Goal: Information Seeking & Learning: Learn about a topic

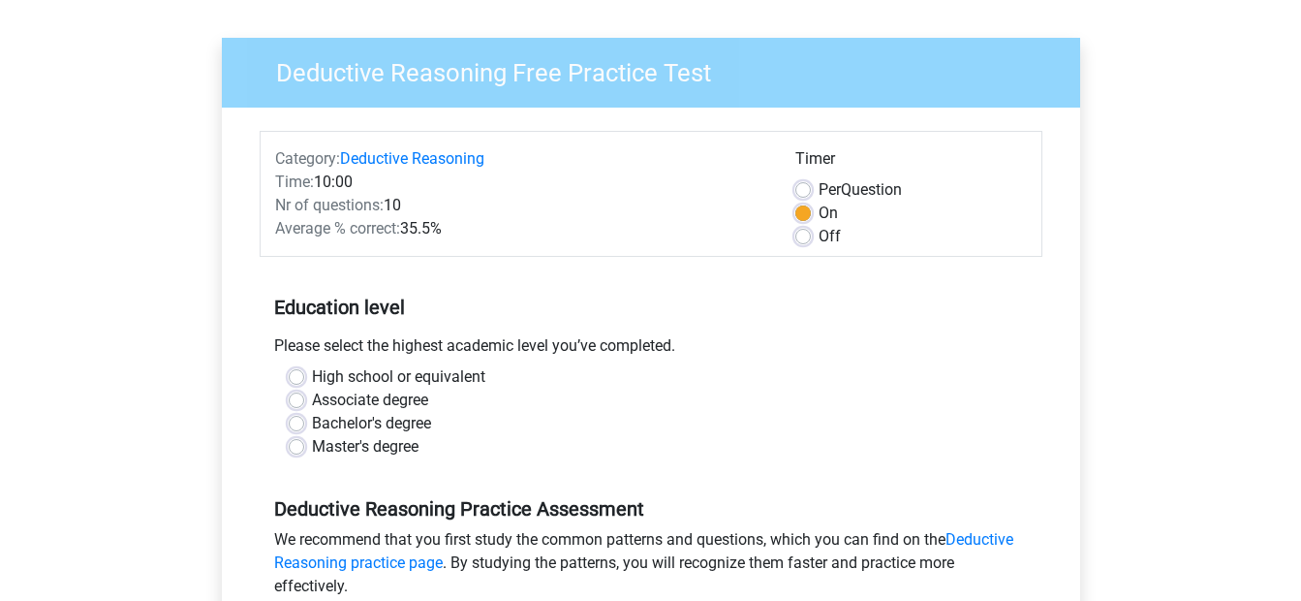
scroll to position [194, 0]
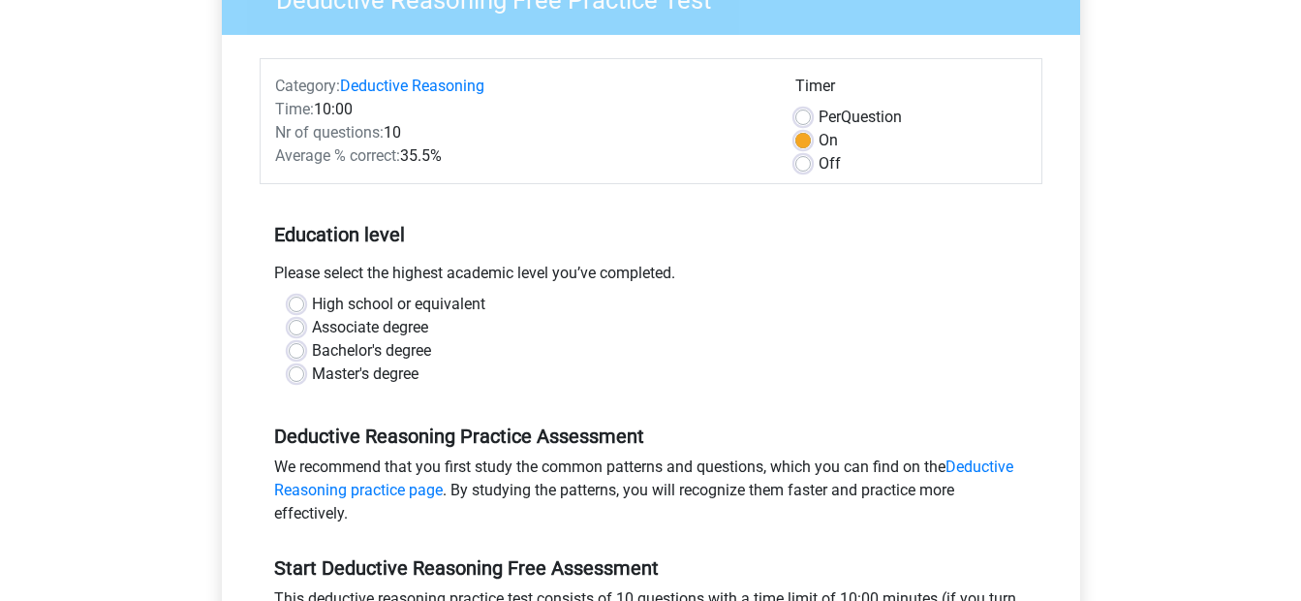
click at [312, 373] on label "Master's degree" at bounding box center [365, 373] width 107 height 23
click at [300, 373] on input "Master's degree" at bounding box center [297, 371] width 16 height 19
radio input "true"
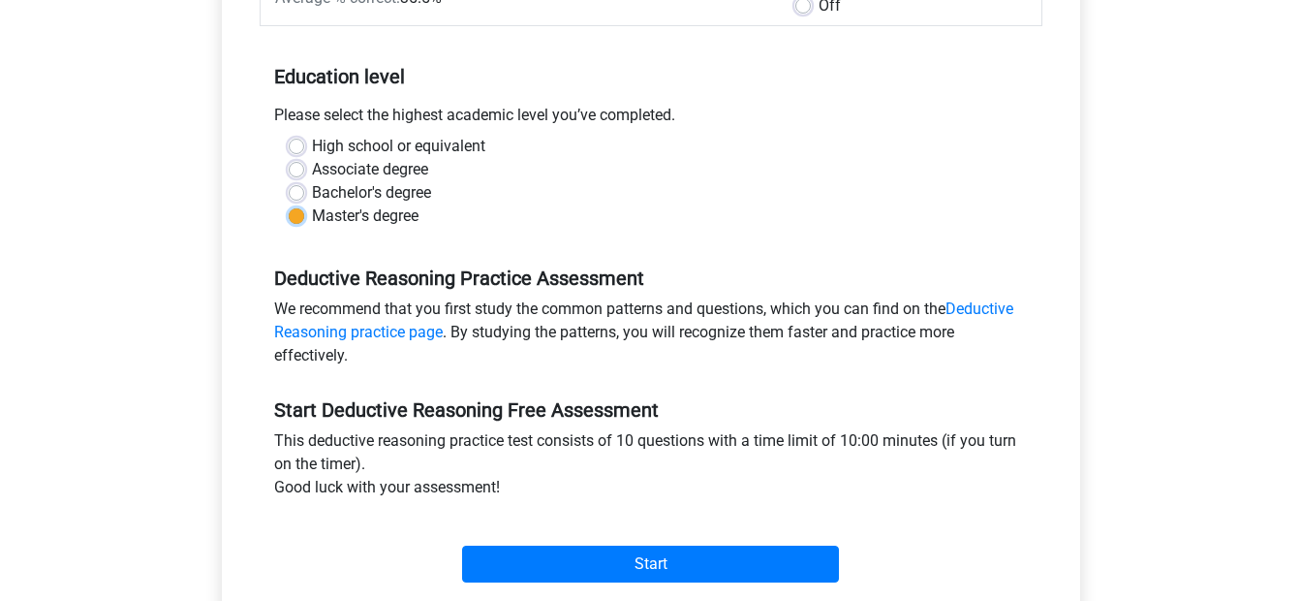
scroll to position [388, 0]
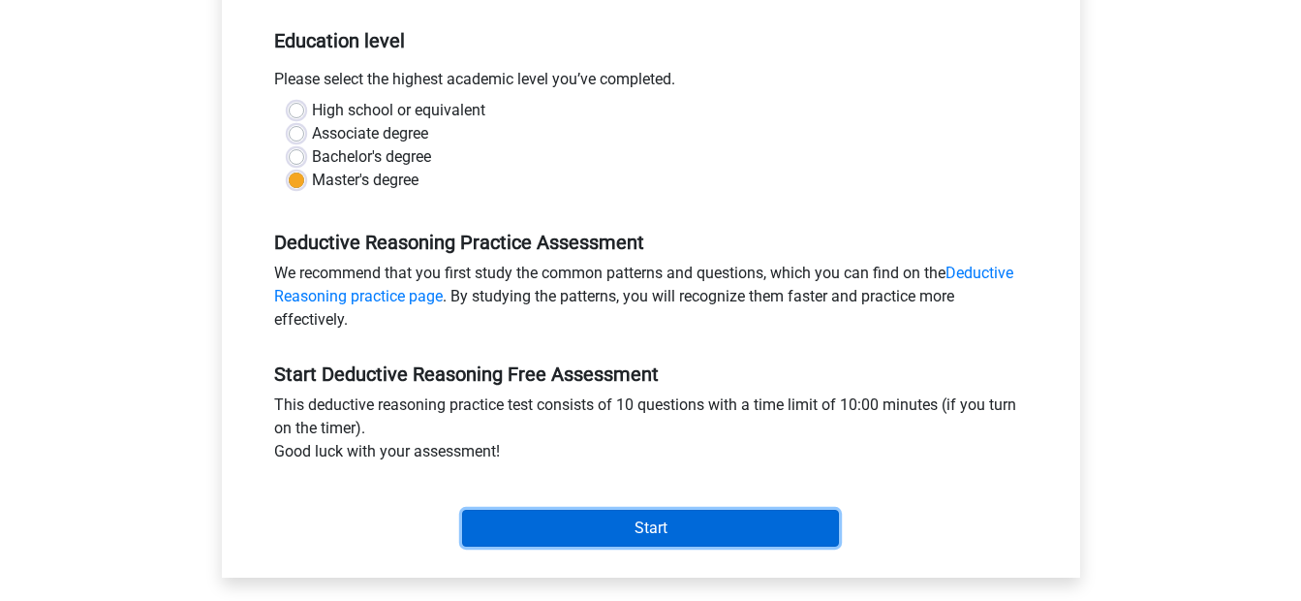
click at [603, 528] on input "Start" at bounding box center [650, 528] width 377 height 37
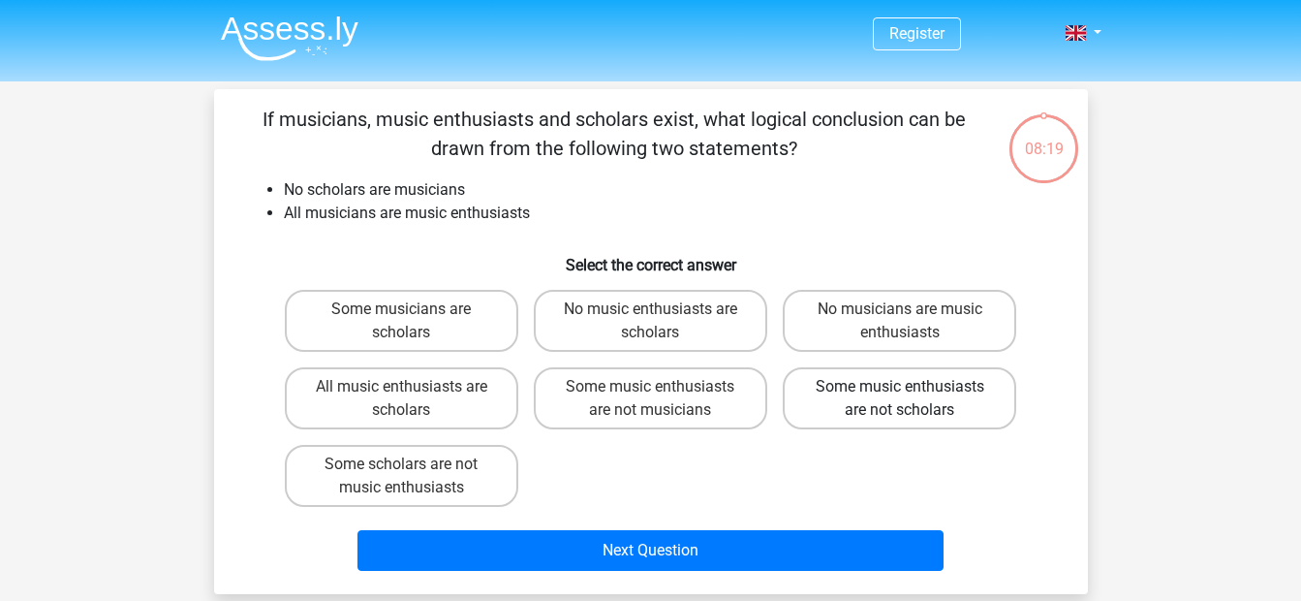
click at [883, 403] on label "Some music enthusiasts are not scholars" at bounding box center [900, 398] width 234 height 62
click at [900, 399] on input "Some music enthusiasts are not scholars" at bounding box center [906, 393] width 13 height 13
radio input "true"
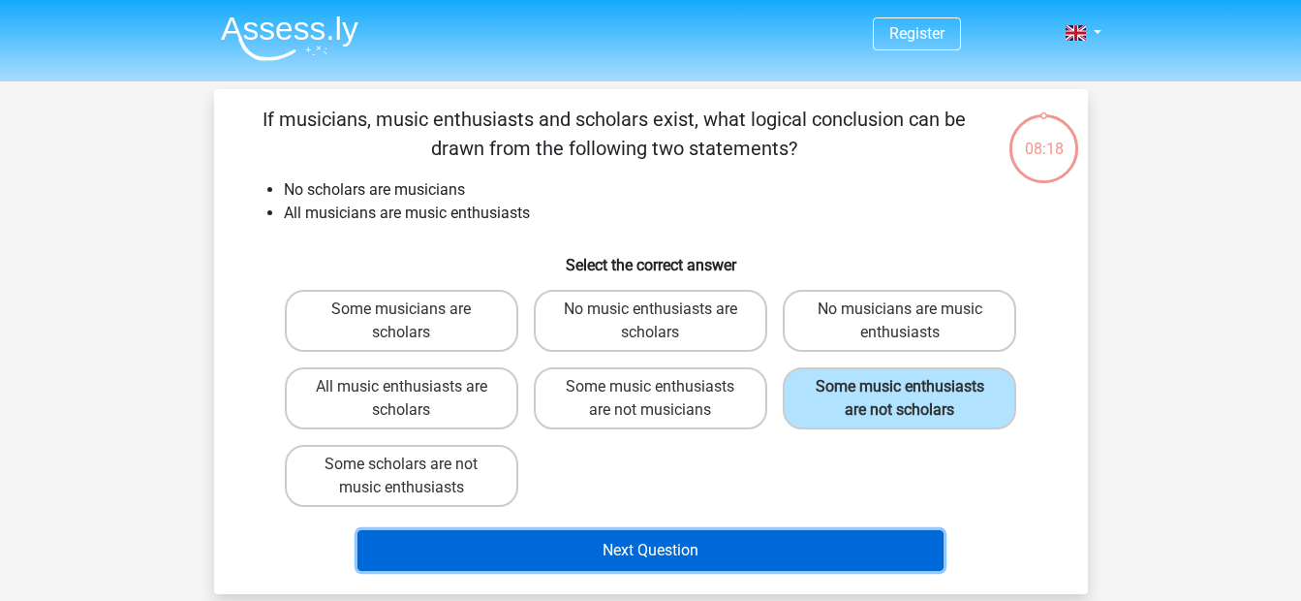
click at [703, 543] on button "Next Question" at bounding box center [651, 550] width 586 height 41
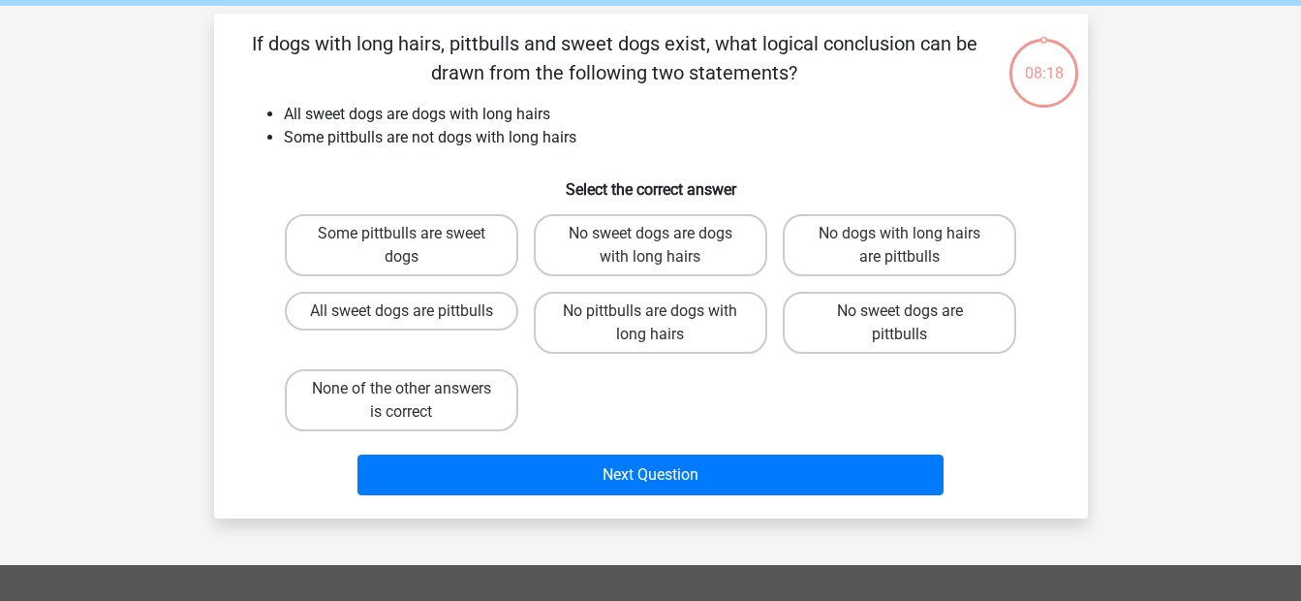
scroll to position [89, 0]
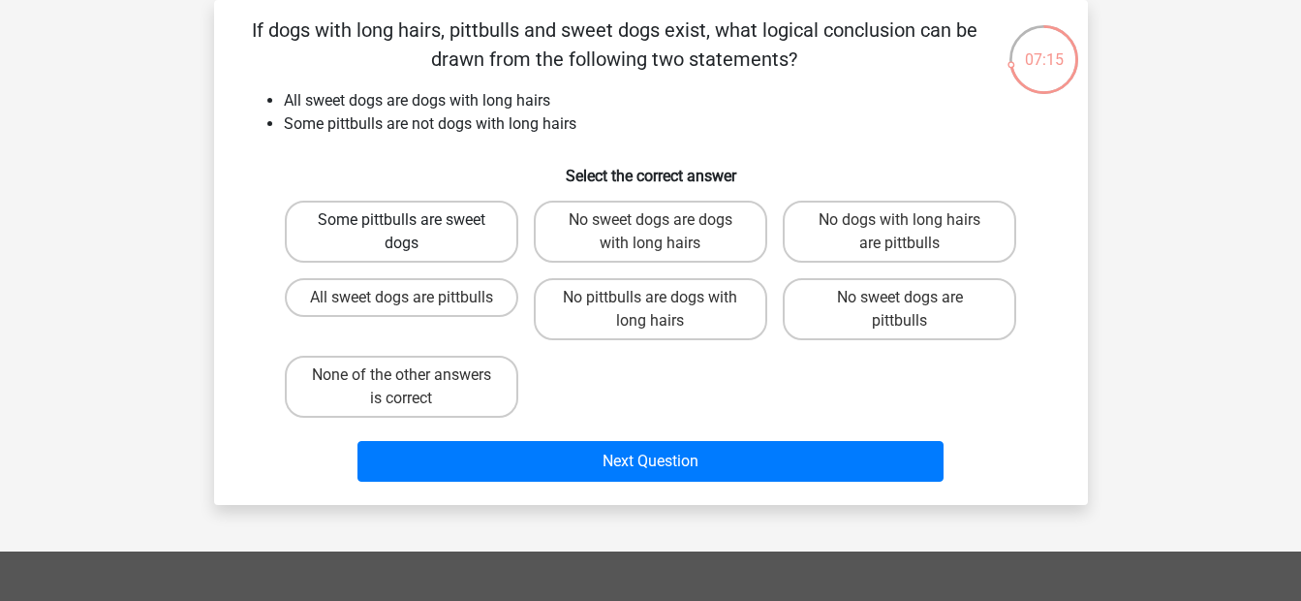
click at [415, 239] on label "Some pittbulls are sweet dogs" at bounding box center [402, 232] width 234 height 62
click at [414, 233] on input "Some pittbulls are sweet dogs" at bounding box center [407, 226] width 13 height 13
radio input "true"
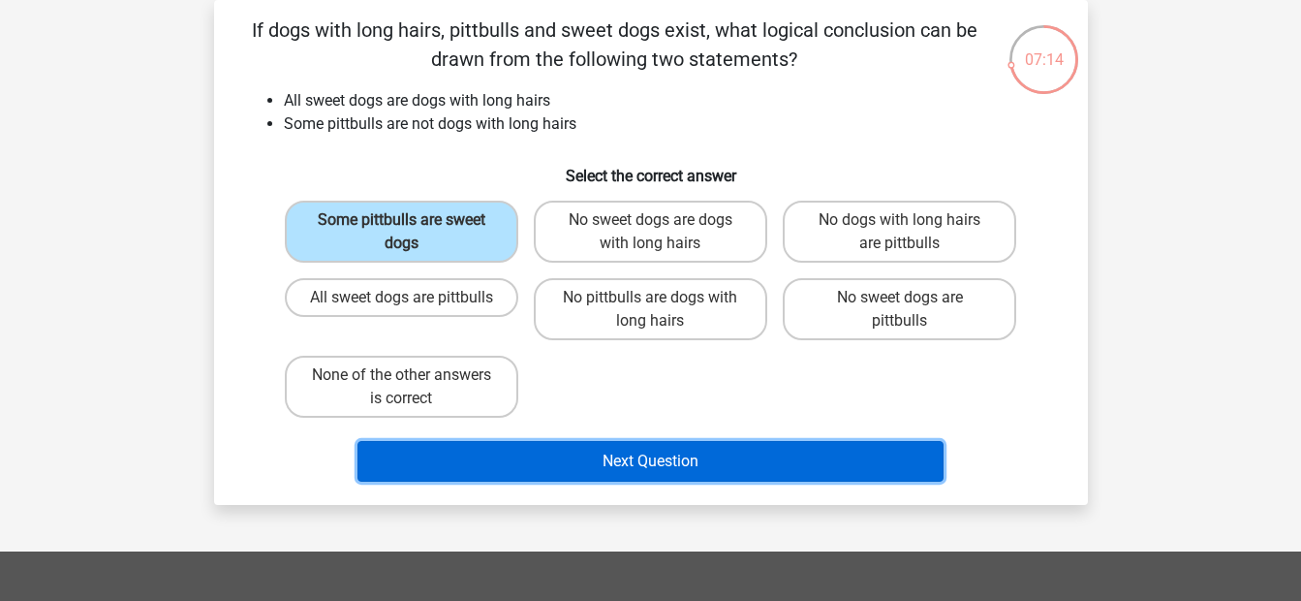
click at [558, 467] on button "Next Question" at bounding box center [651, 461] width 586 height 41
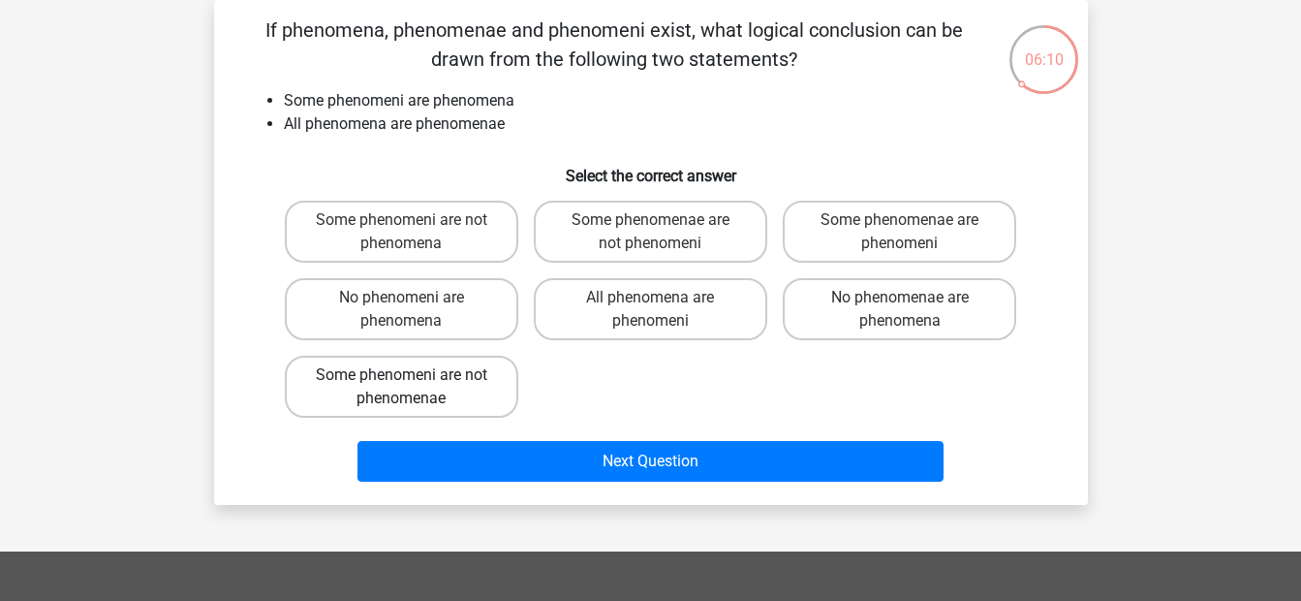
click at [410, 391] on label "Some phenomeni are not phenomenae" at bounding box center [402, 387] width 234 height 62
click at [410, 388] on input "Some phenomeni are not phenomenae" at bounding box center [407, 381] width 13 height 13
radio input "true"
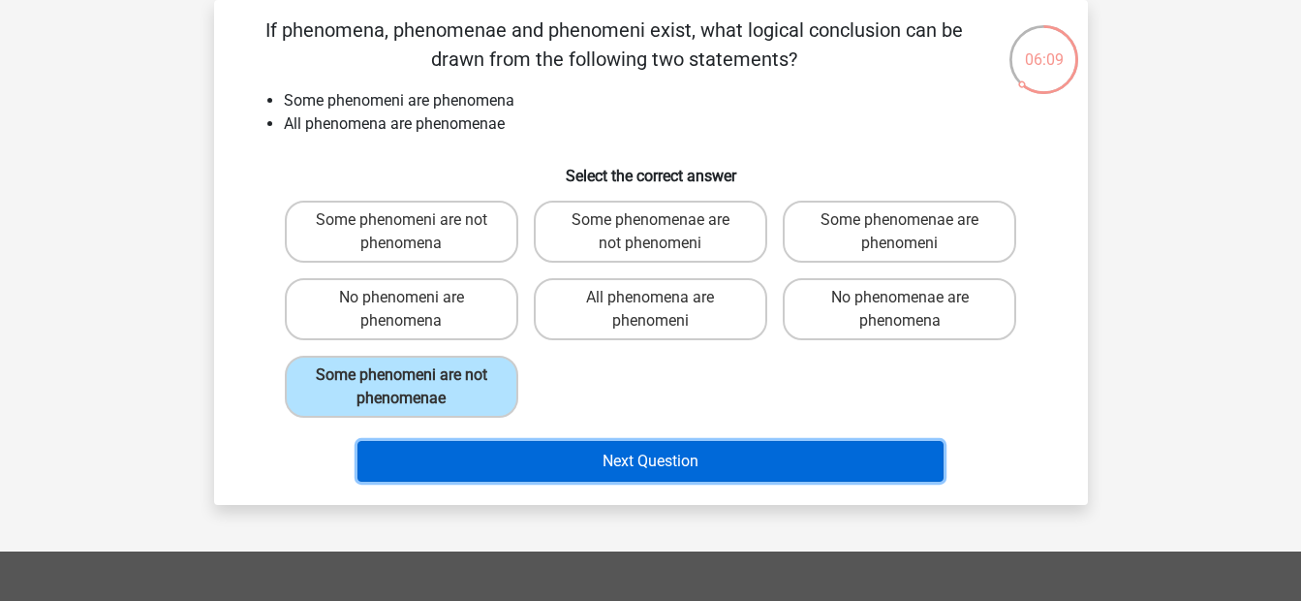
click at [615, 467] on button "Next Question" at bounding box center [651, 461] width 586 height 41
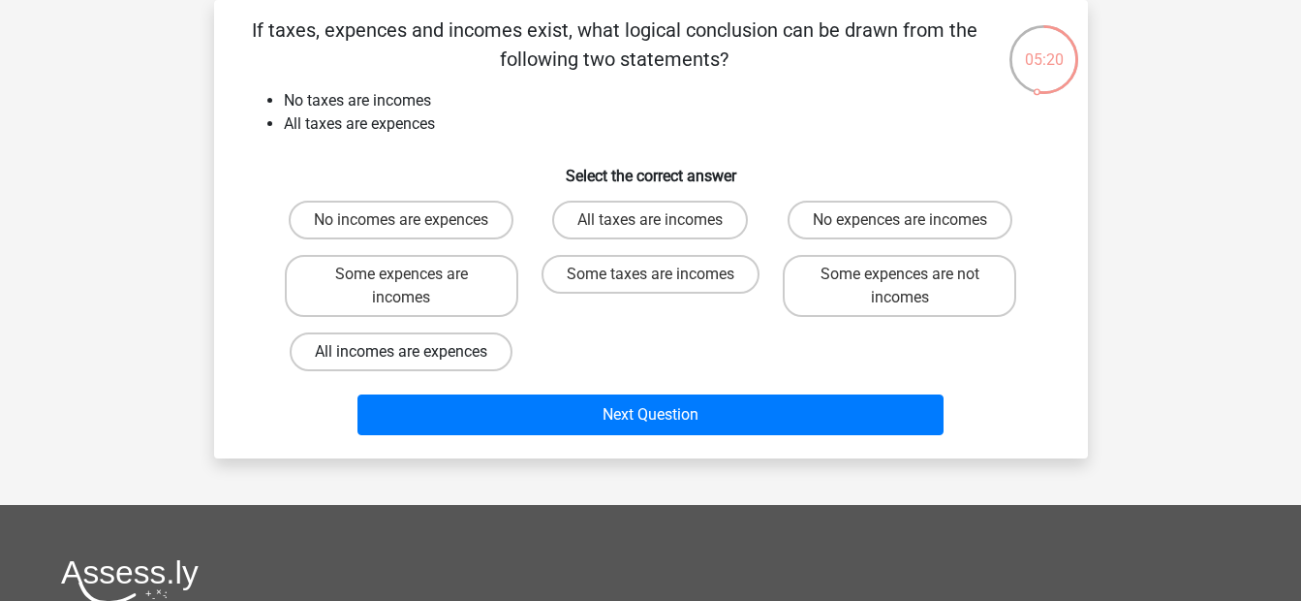
click at [426, 352] on label "All incomes are expences" at bounding box center [401, 351] width 223 height 39
click at [414, 352] on input "All incomes are expences" at bounding box center [407, 358] width 13 height 13
radio input "true"
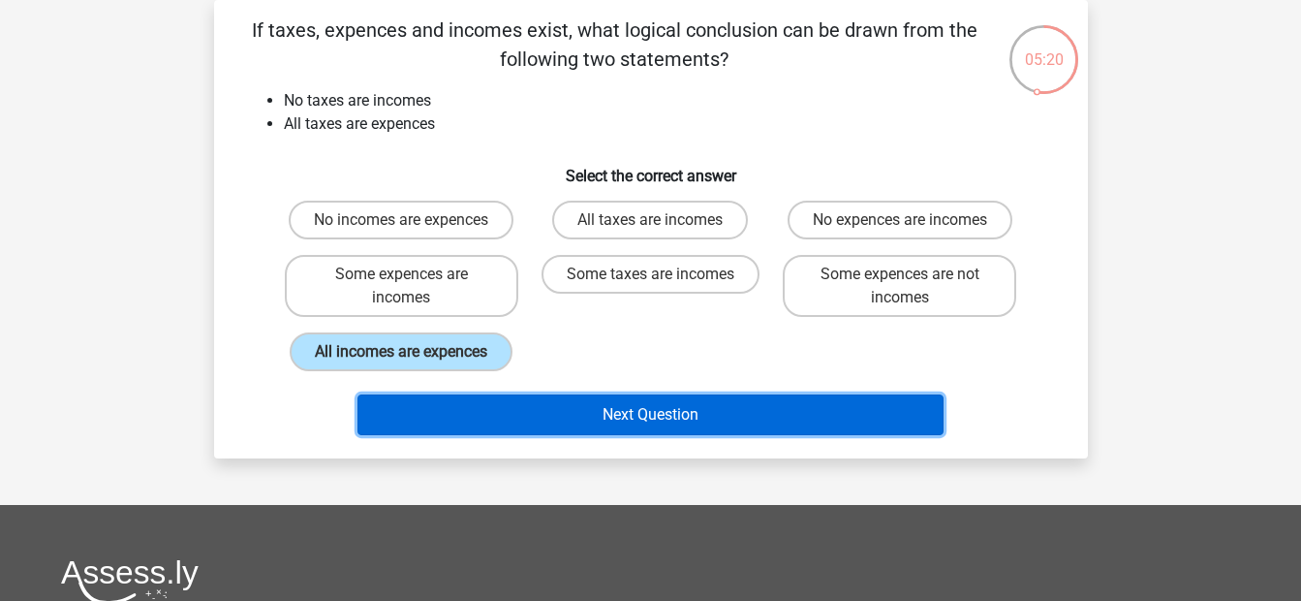
click at [638, 428] on button "Next Question" at bounding box center [651, 414] width 586 height 41
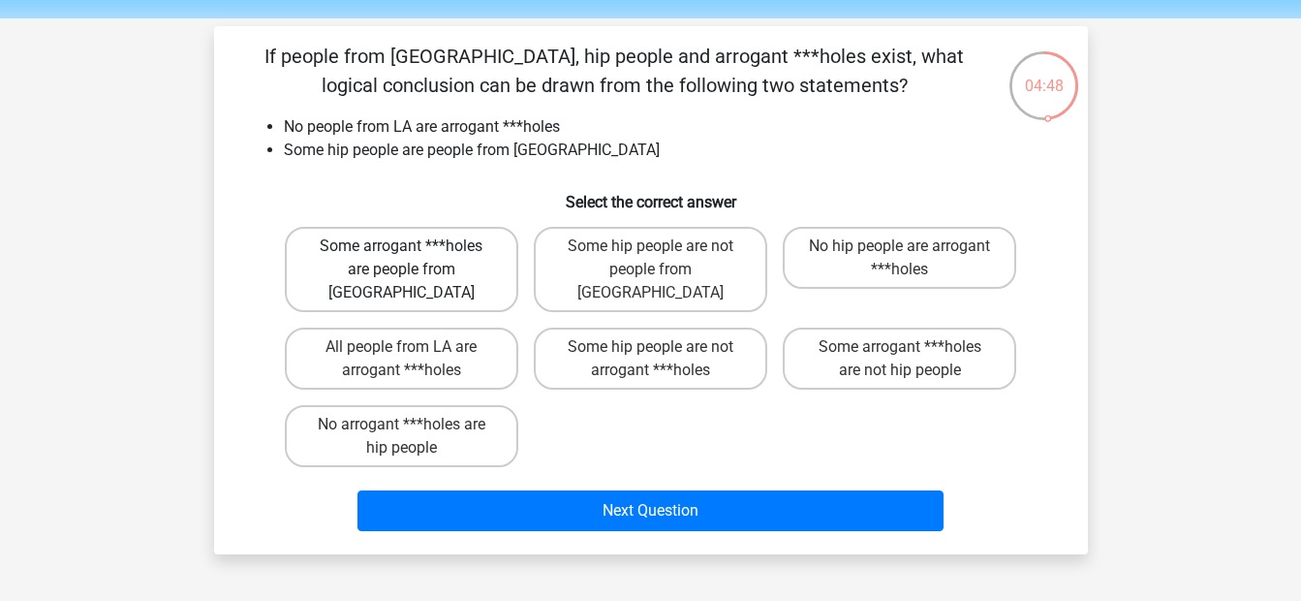
scroll to position [97, 0]
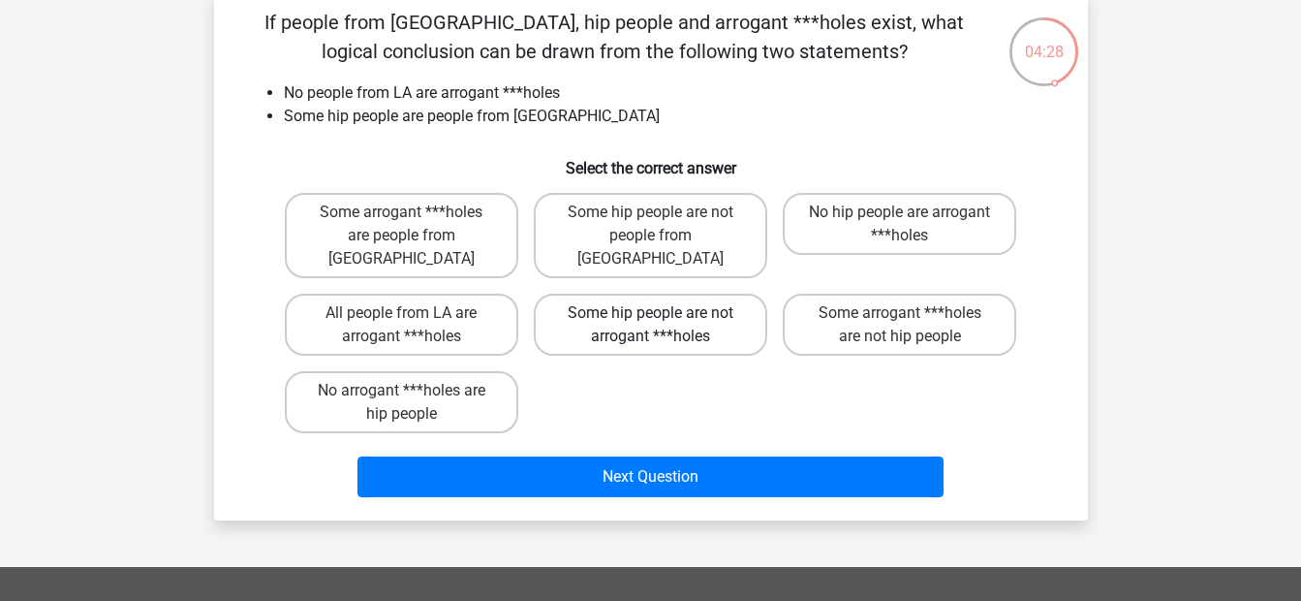
click at [650, 307] on label "Some hip people are not arrogant ***holes" at bounding box center [651, 325] width 234 height 62
click at [650, 313] on input "Some hip people are not arrogant ***holes" at bounding box center [656, 319] width 13 height 13
radio input "true"
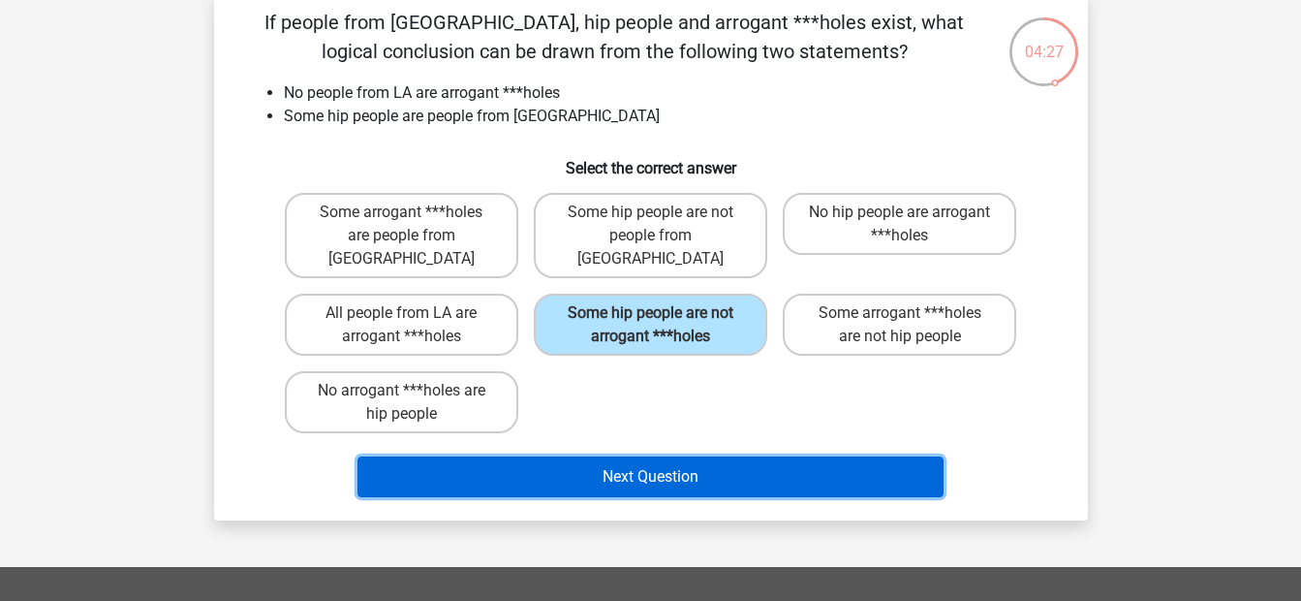
click at [658, 456] on button "Next Question" at bounding box center [651, 476] width 586 height 41
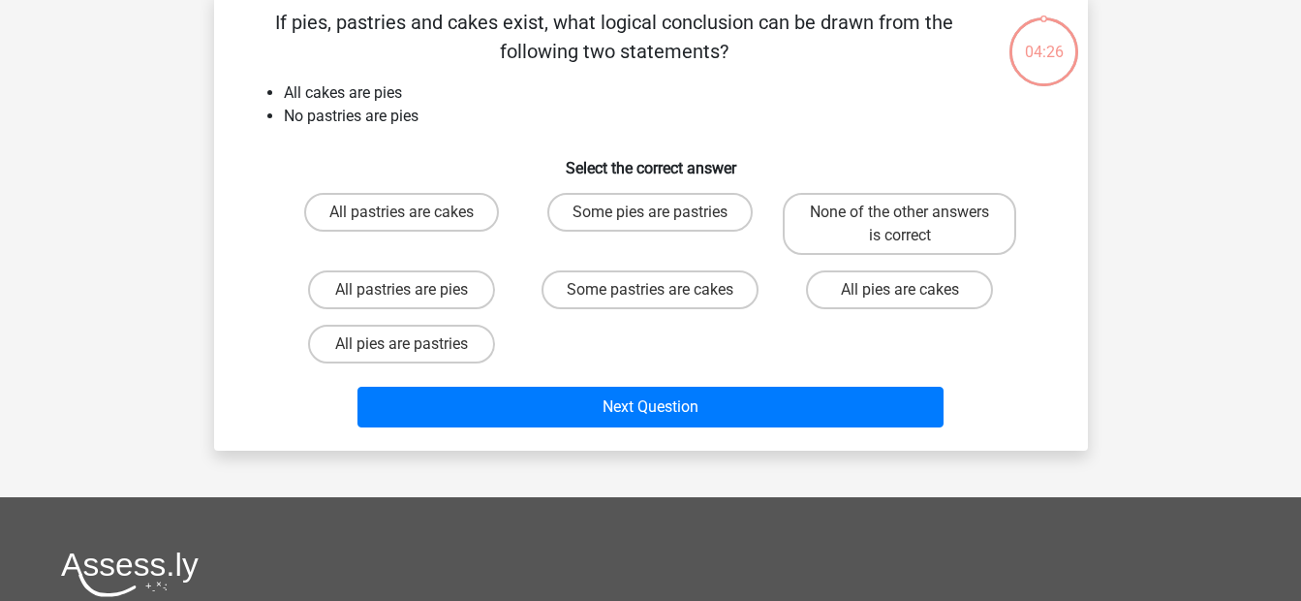
scroll to position [89, 0]
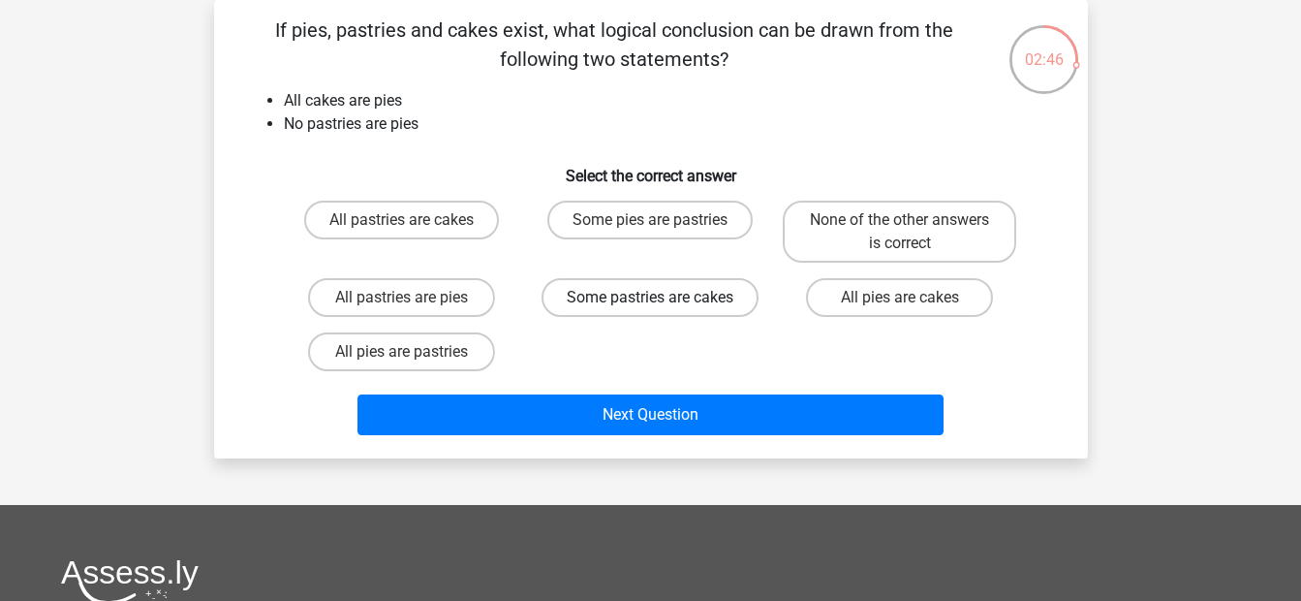
click at [641, 298] on label "Some pastries are cakes" at bounding box center [650, 297] width 217 height 39
click at [650, 298] on input "Some pastries are cakes" at bounding box center [656, 303] width 13 height 13
radio input "true"
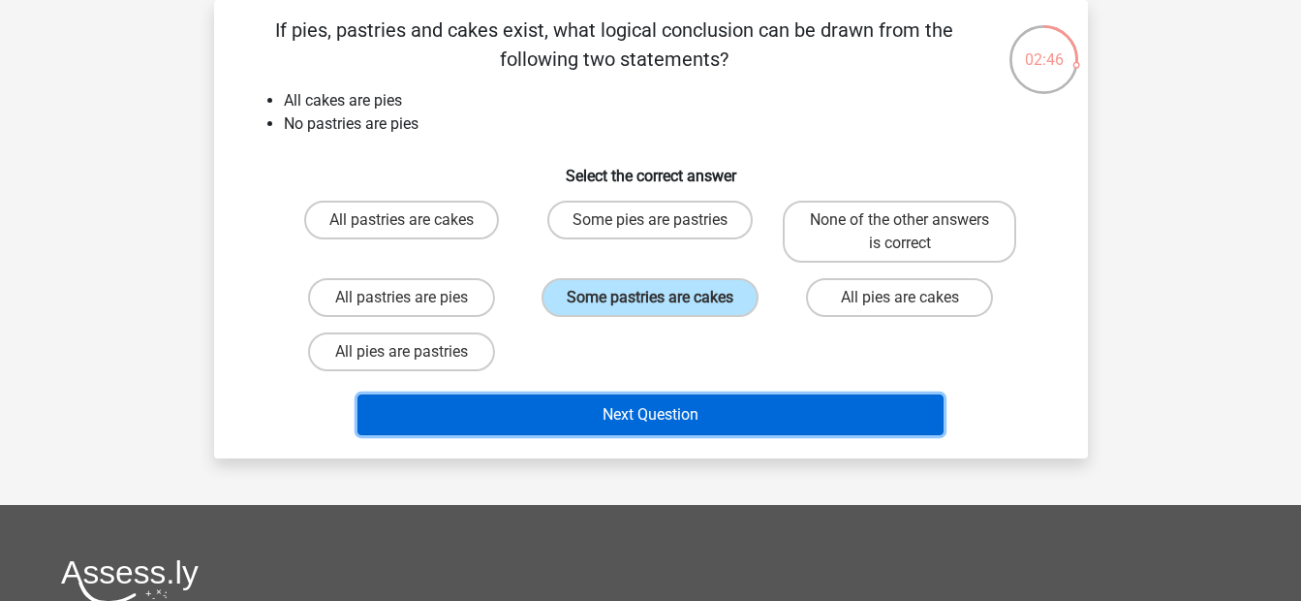
click at [657, 409] on button "Next Question" at bounding box center [651, 414] width 586 height 41
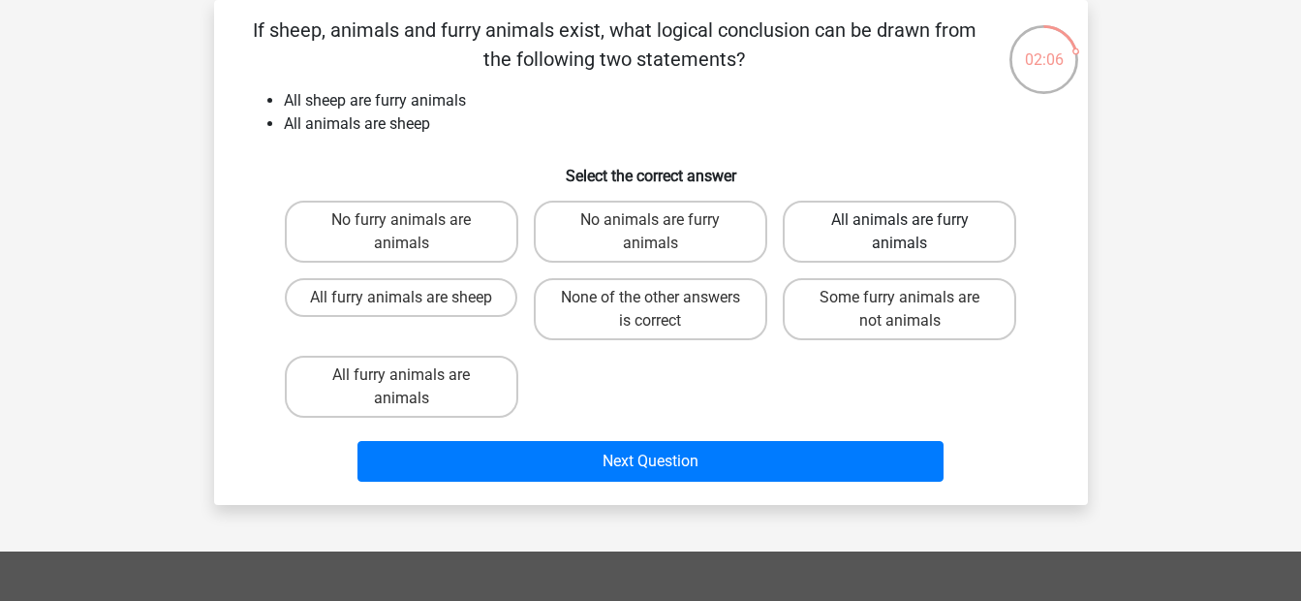
click at [908, 234] on label "All animals are furry animals" at bounding box center [900, 232] width 234 height 62
click at [908, 233] on input "All animals are furry animals" at bounding box center [906, 226] width 13 height 13
radio input "true"
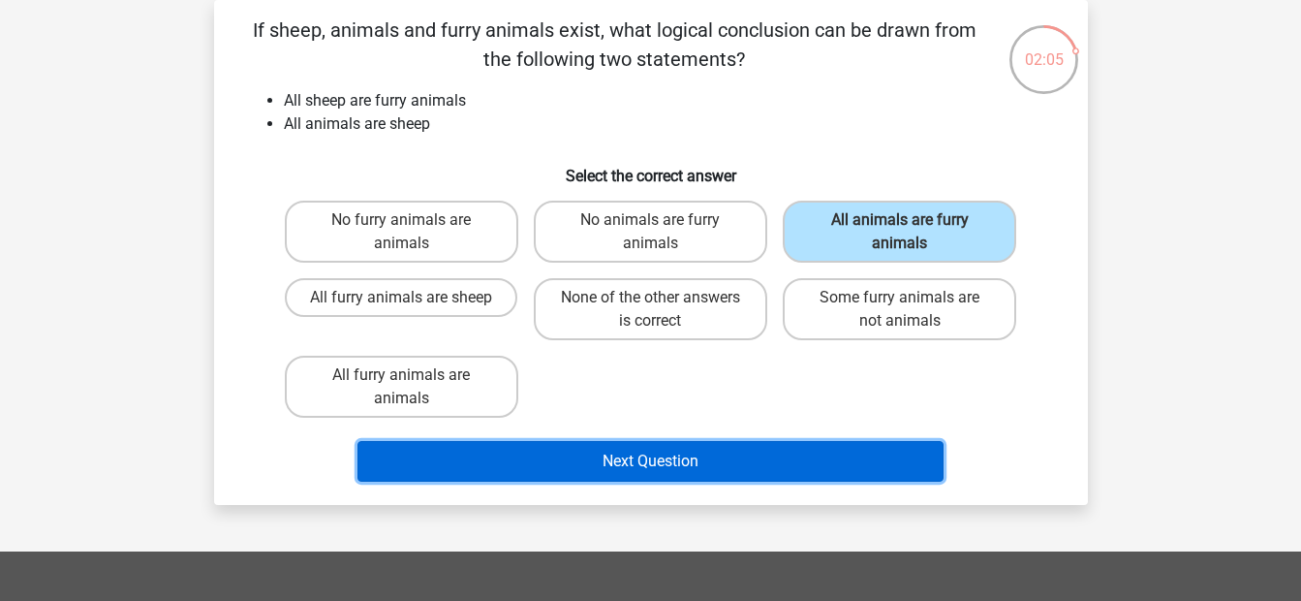
click at [698, 465] on button "Next Question" at bounding box center [651, 461] width 586 height 41
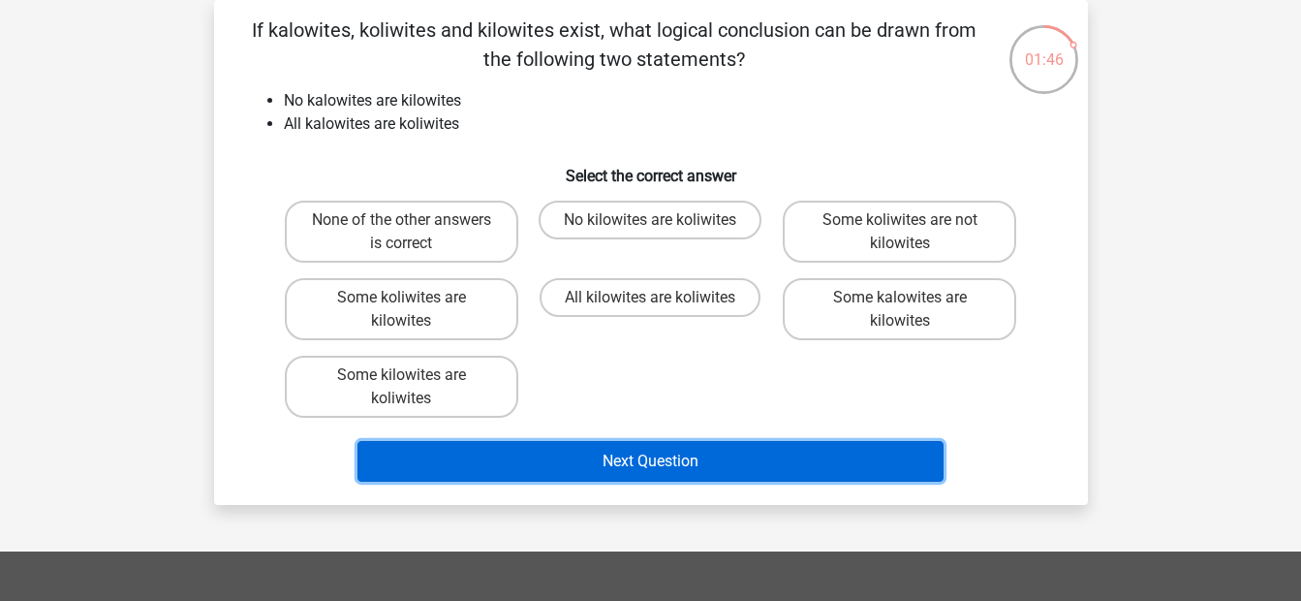
click at [654, 460] on button "Next Question" at bounding box center [651, 461] width 586 height 41
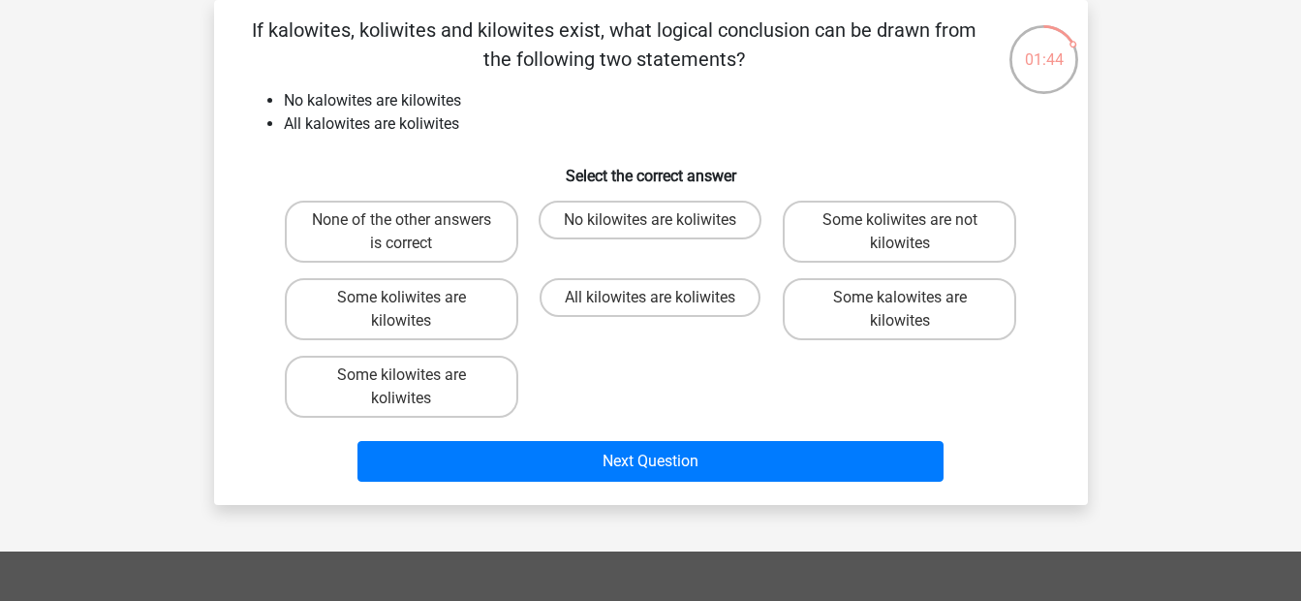
click at [772, 369] on div "None of the other answers is correct No kilowites are koliwites Some koliwites …" at bounding box center [651, 309] width 748 height 233
drag, startPoint x: 433, startPoint y: 229, endPoint x: 450, endPoint y: 244, distance: 22.6
click at [433, 231] on label "None of the other answers is correct" at bounding box center [402, 232] width 234 height 62
click at [414, 231] on input "None of the other answers is correct" at bounding box center [407, 226] width 13 height 13
radio input "true"
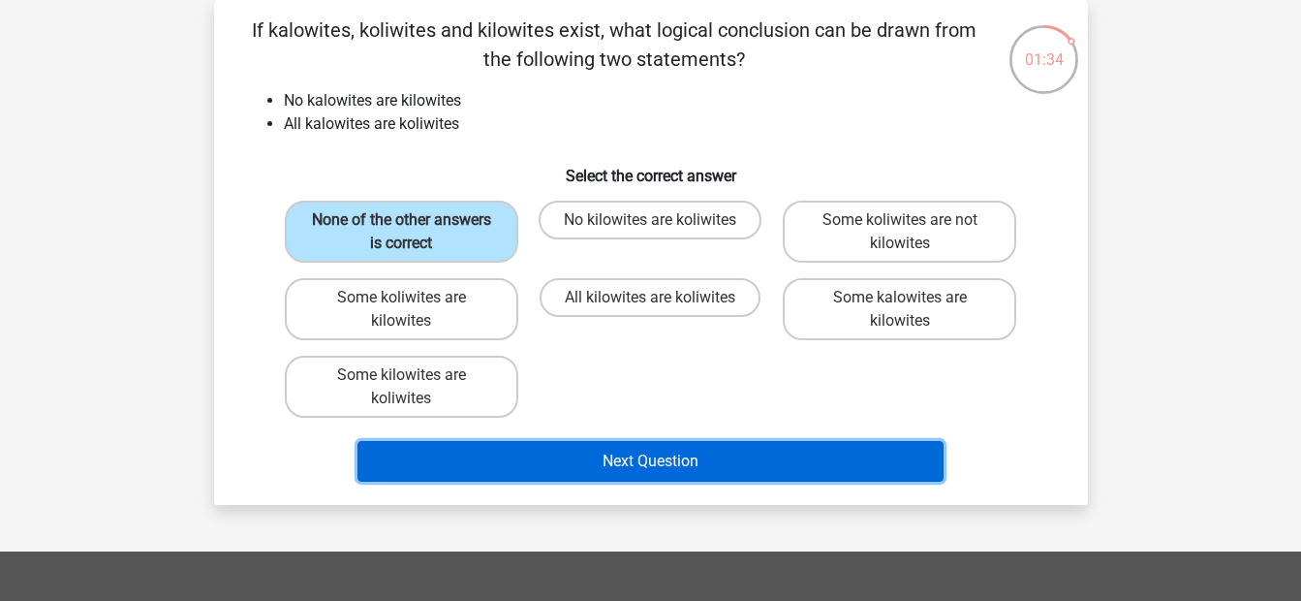
click at [563, 454] on button "Next Question" at bounding box center [651, 461] width 586 height 41
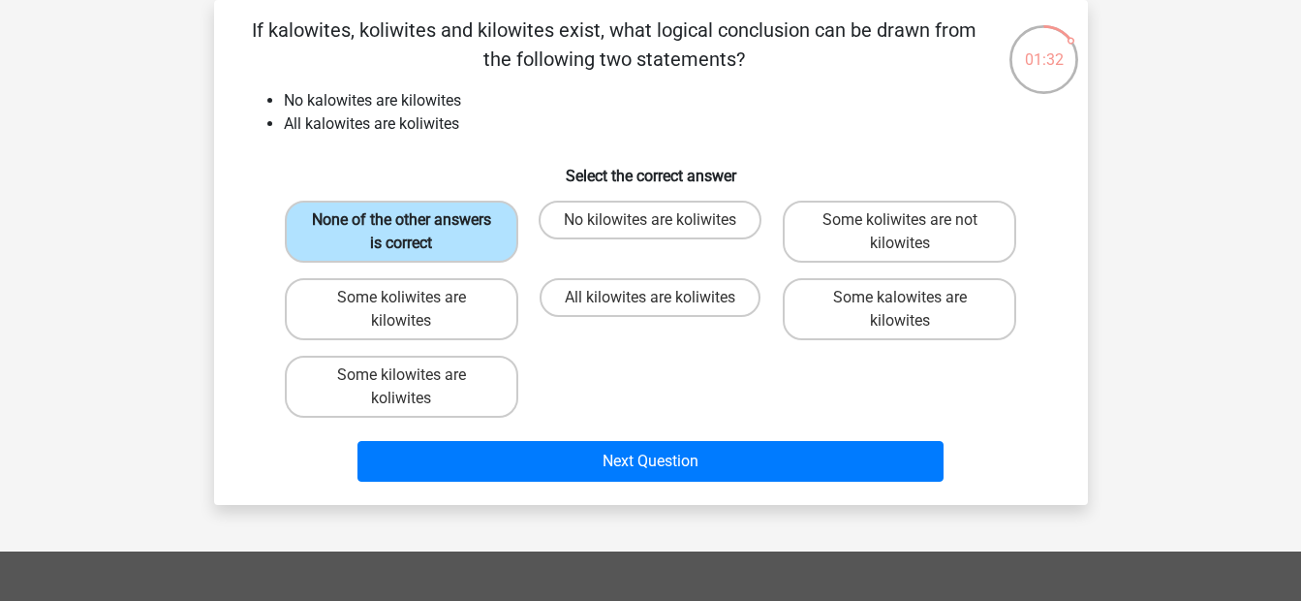
click at [454, 229] on label "None of the other answers is correct" at bounding box center [402, 232] width 234 height 62
click at [414, 229] on input "None of the other answers is correct" at bounding box center [407, 226] width 13 height 13
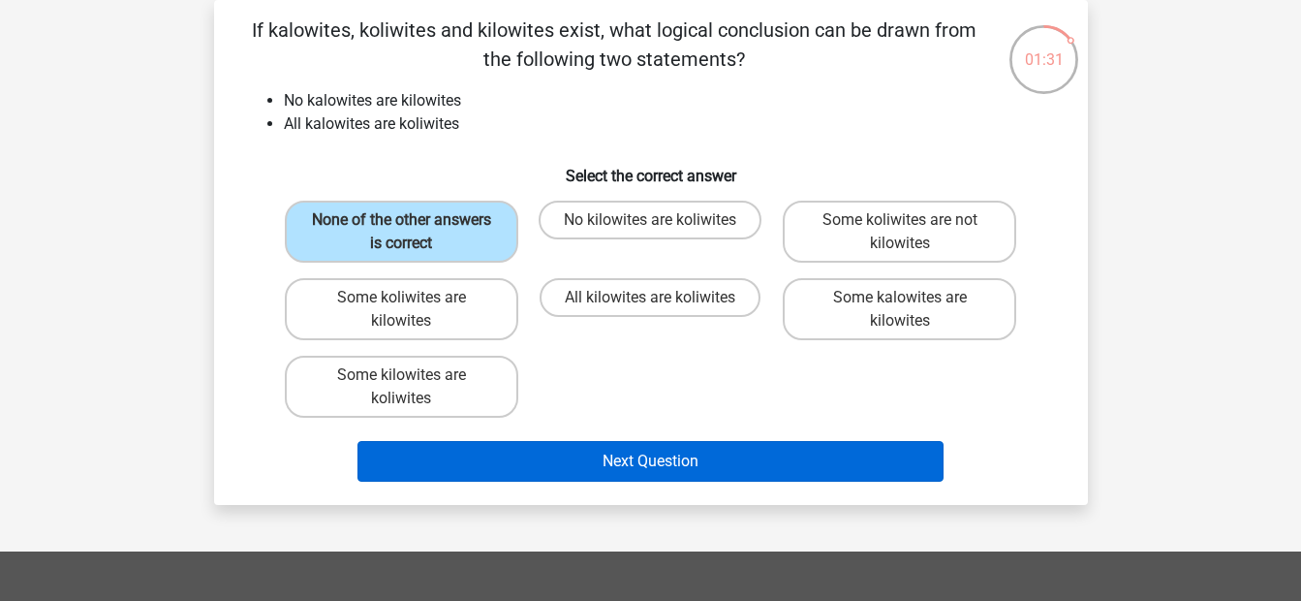
click at [630, 483] on div "Next Question" at bounding box center [651, 465] width 748 height 48
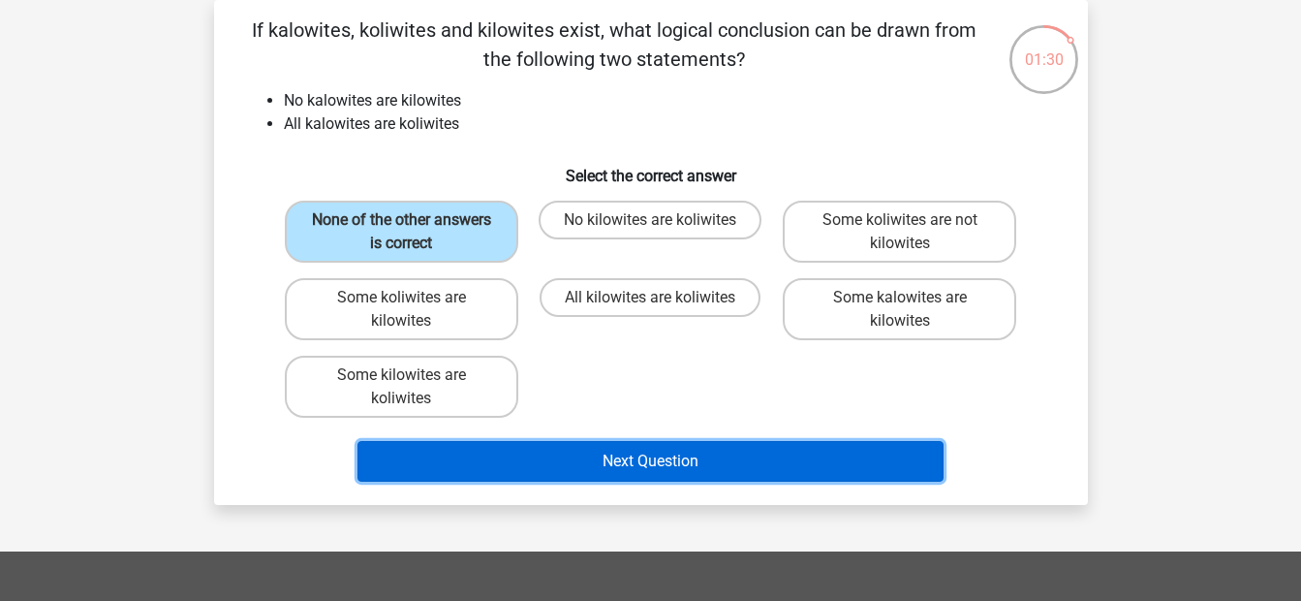
click at [626, 458] on button "Next Question" at bounding box center [651, 461] width 586 height 41
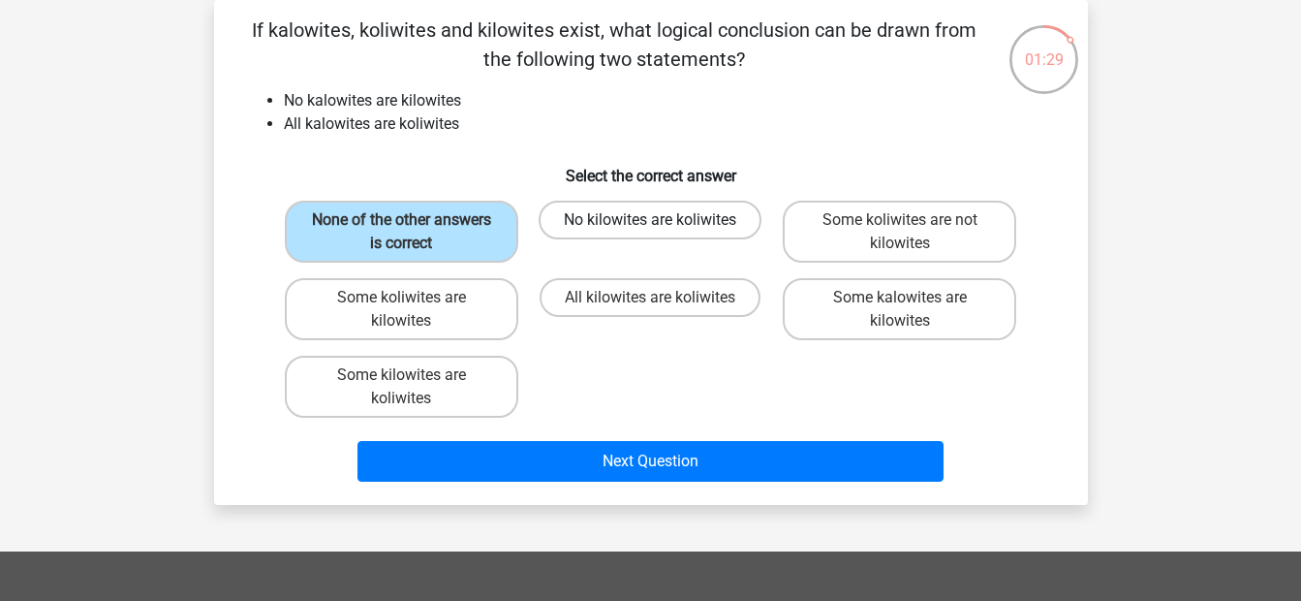
click at [651, 219] on label "No kilowites are koliwites" at bounding box center [650, 220] width 223 height 39
click at [651, 220] on input "No kilowites are koliwites" at bounding box center [656, 226] width 13 height 13
radio input "true"
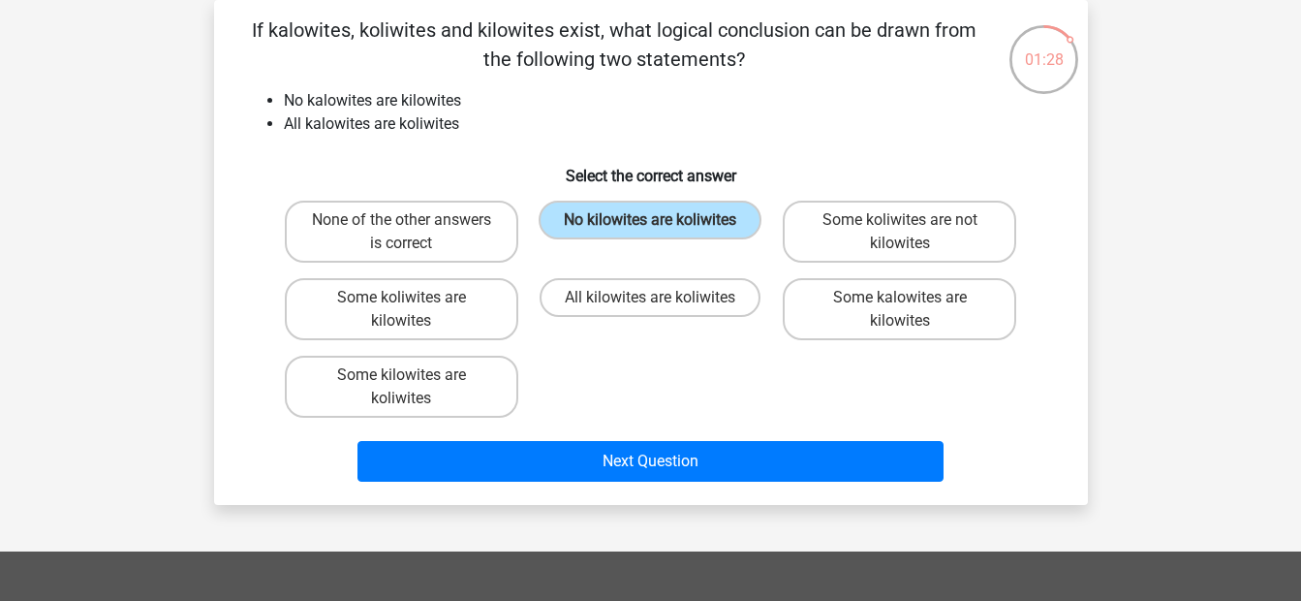
drag, startPoint x: 887, startPoint y: 246, endPoint x: 883, endPoint y: 266, distance: 20.7
click at [887, 245] on label "Some koliwites are not kilowites" at bounding box center [900, 232] width 234 height 62
click at [900, 233] on input "Some koliwites are not kilowites" at bounding box center [906, 226] width 13 height 13
radio input "true"
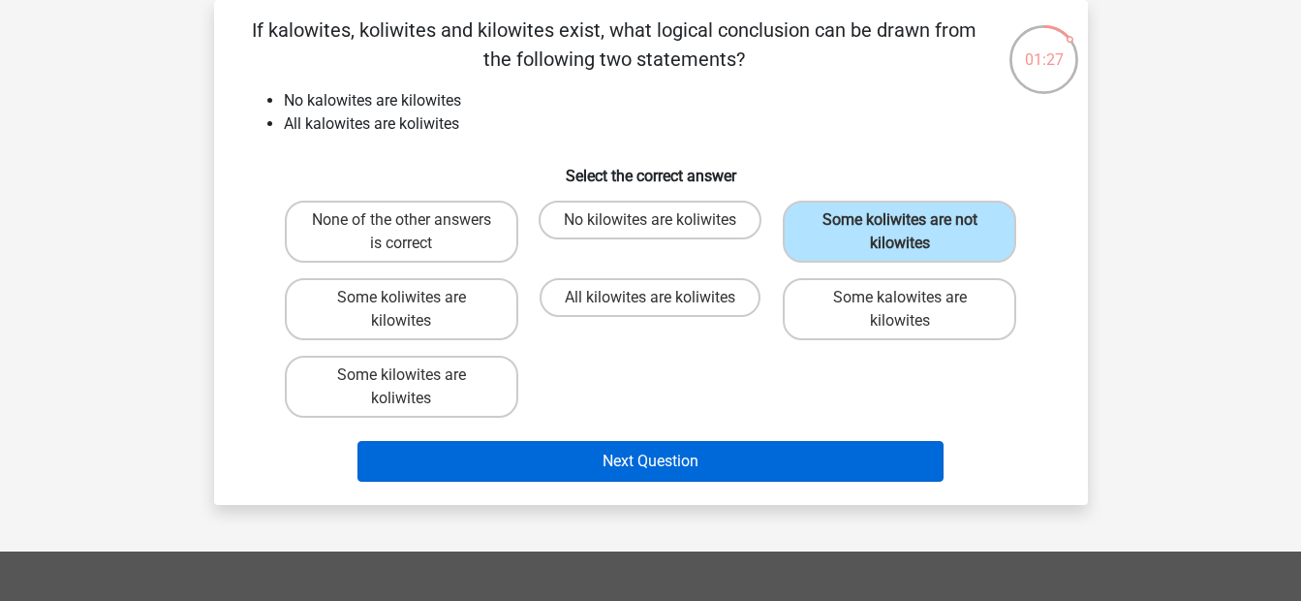
click at [782, 456] on div "Next Question" at bounding box center [651, 457] width 812 height 64
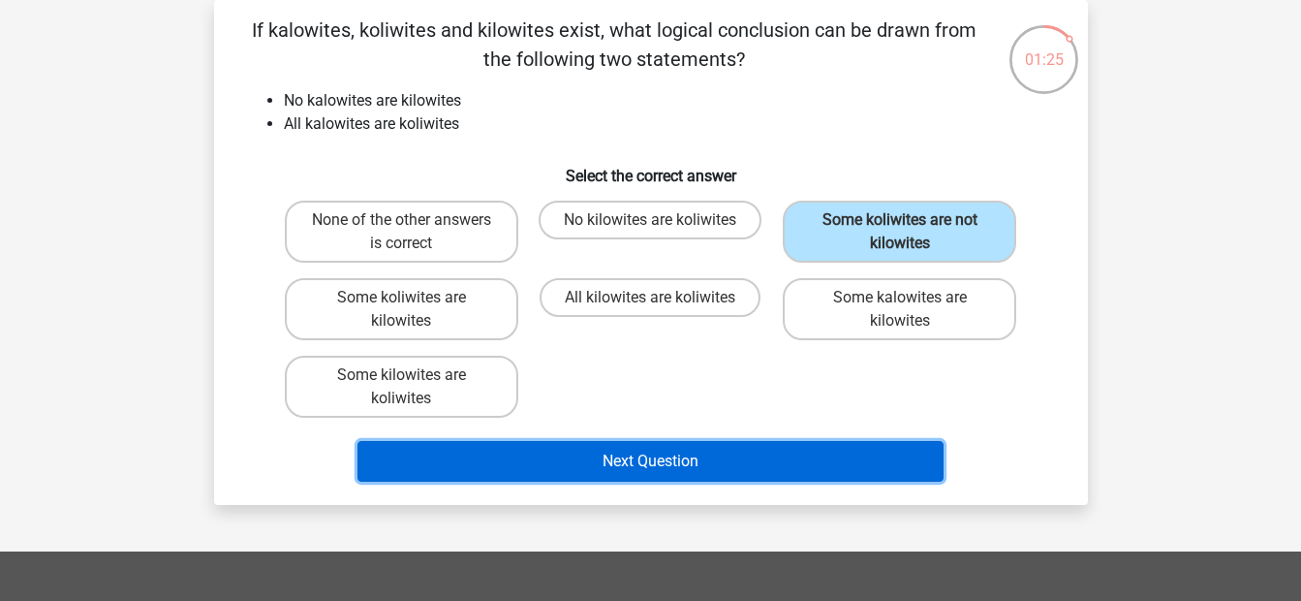
click at [691, 458] on button "Next Question" at bounding box center [651, 461] width 586 height 41
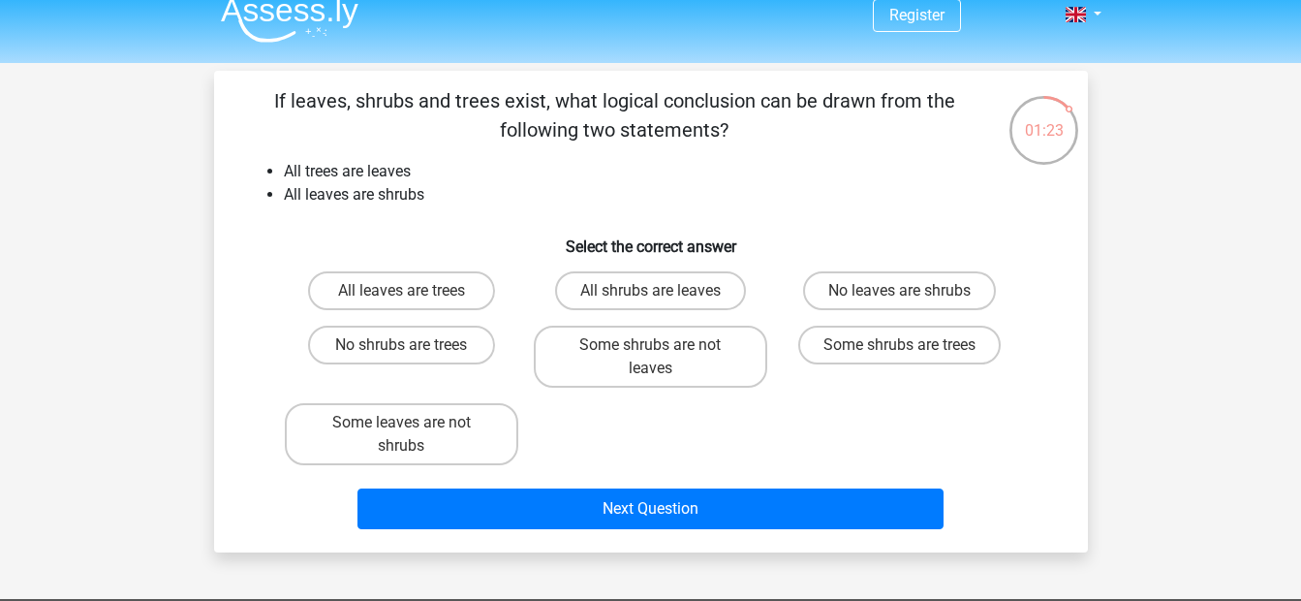
scroll to position [0, 0]
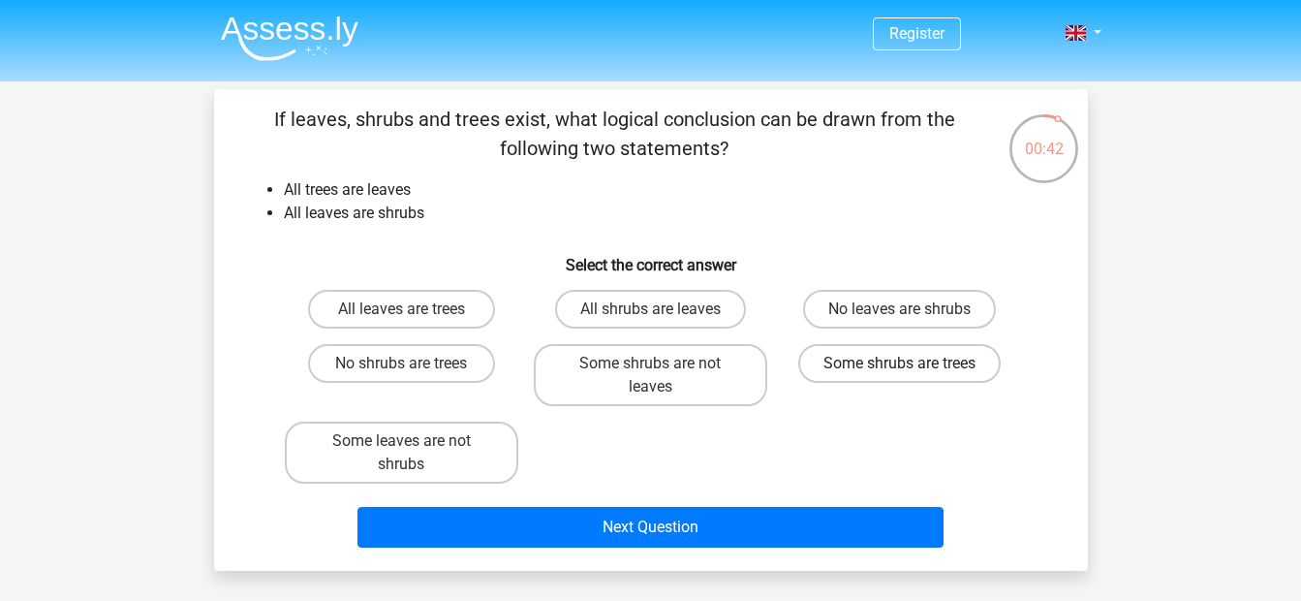
click at [891, 362] on label "Some shrubs are trees" at bounding box center [899, 363] width 203 height 39
click at [900, 363] on input "Some shrubs are trees" at bounding box center [906, 369] width 13 height 13
radio input "true"
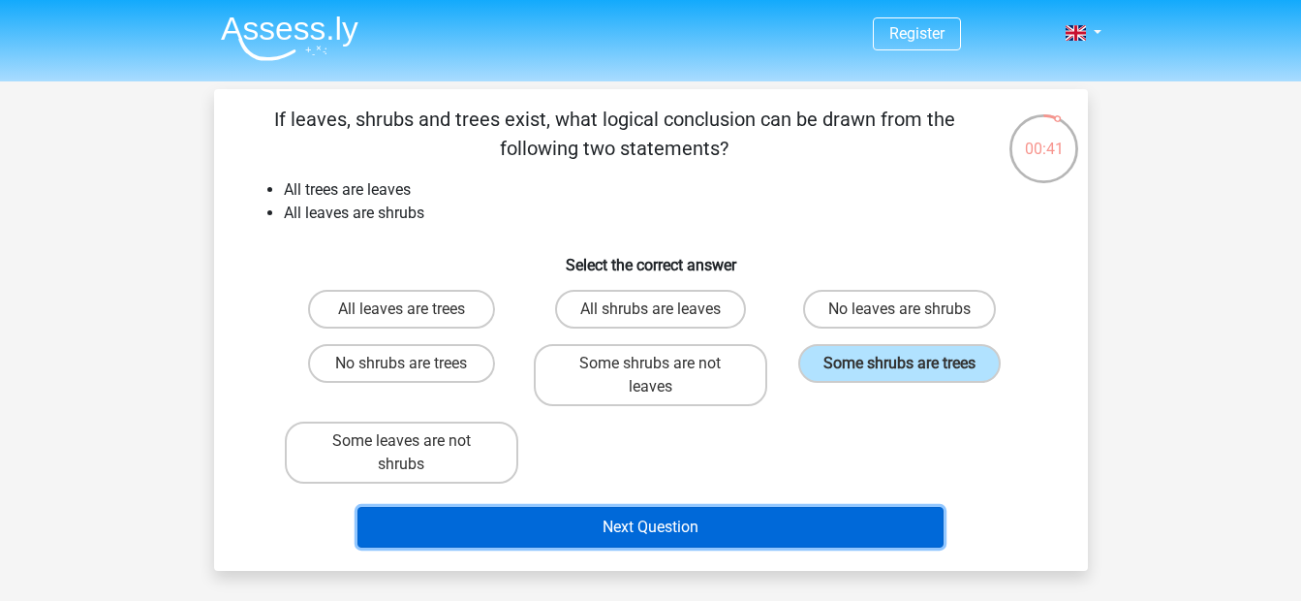
click at [823, 524] on button "Next Question" at bounding box center [651, 527] width 586 height 41
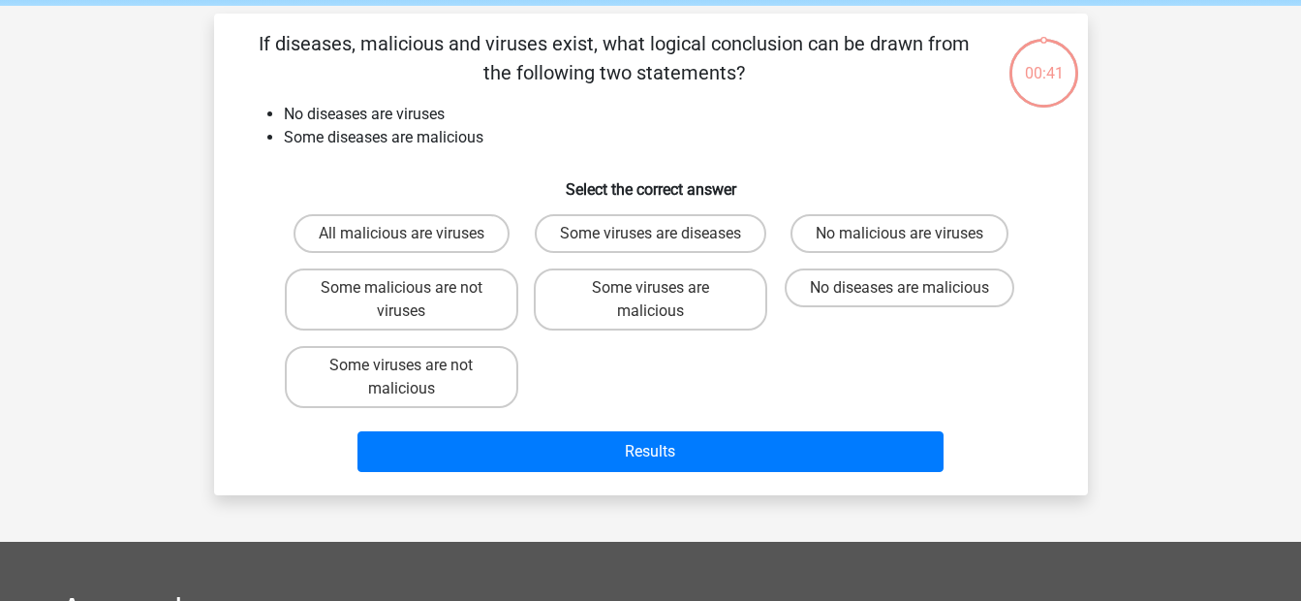
scroll to position [89, 0]
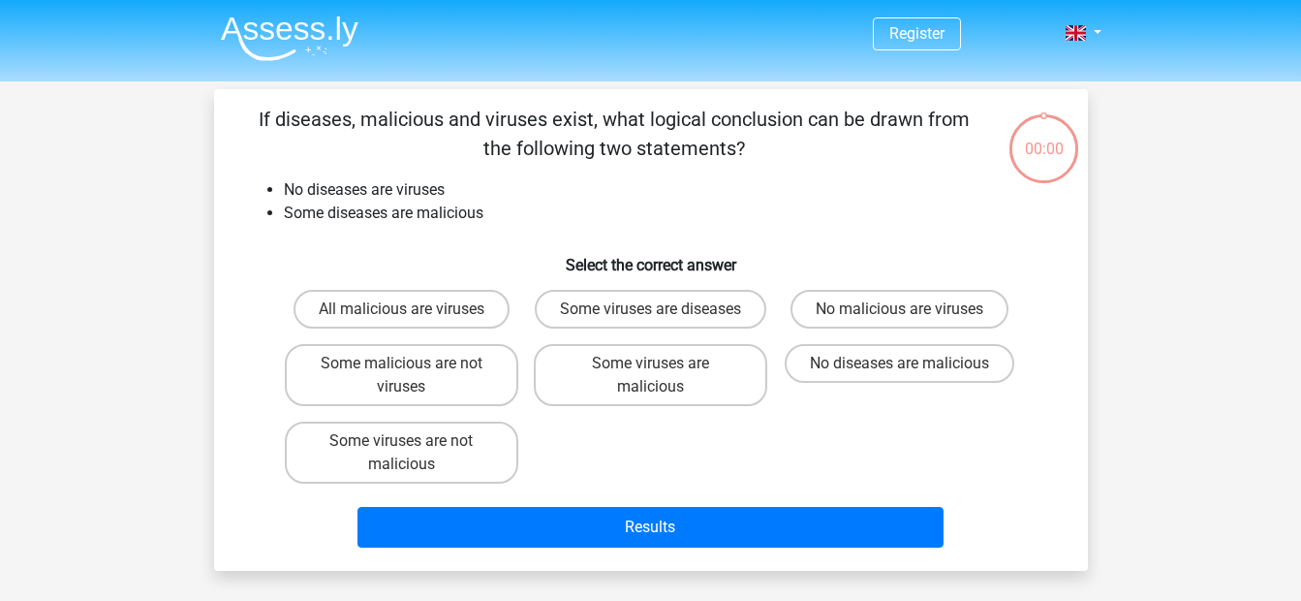
scroll to position [89, 0]
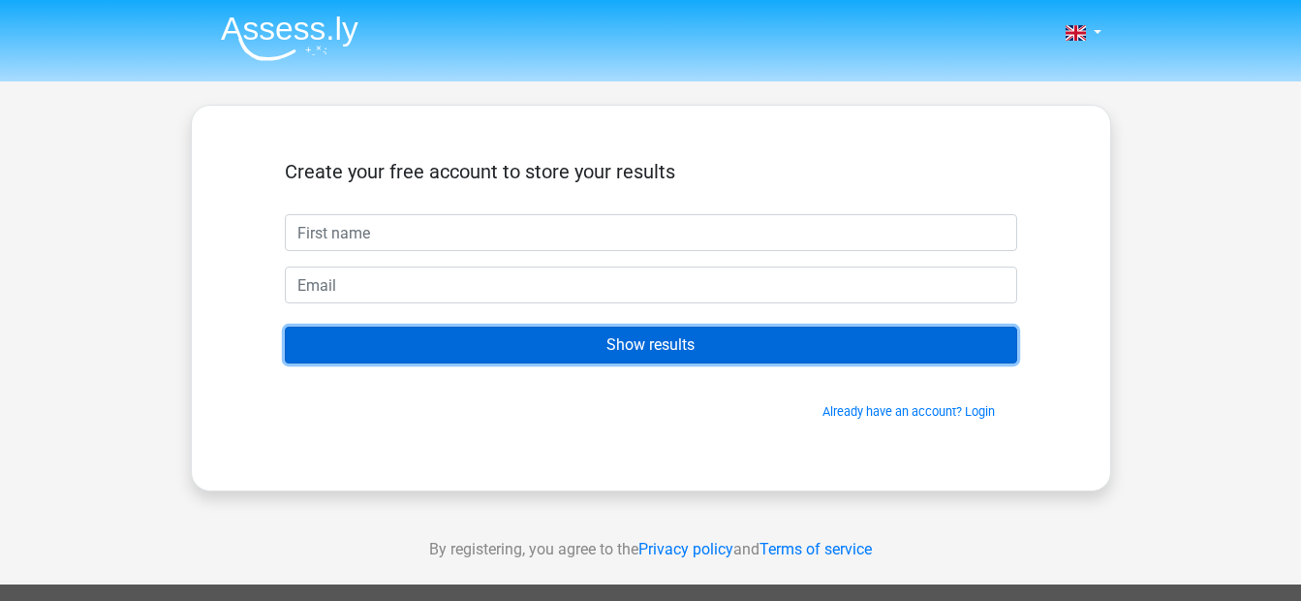
click at [590, 342] on input "Show results" at bounding box center [651, 345] width 733 height 37
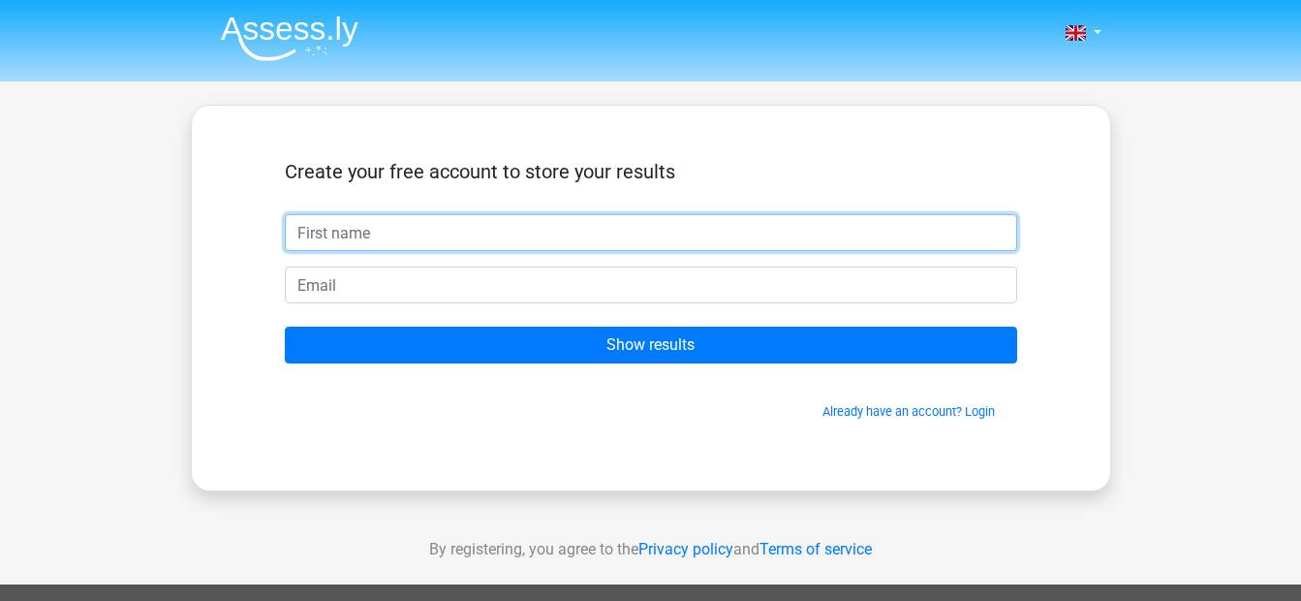
click at [457, 225] on input "text" at bounding box center [651, 232] width 733 height 37
type input "Michiel"
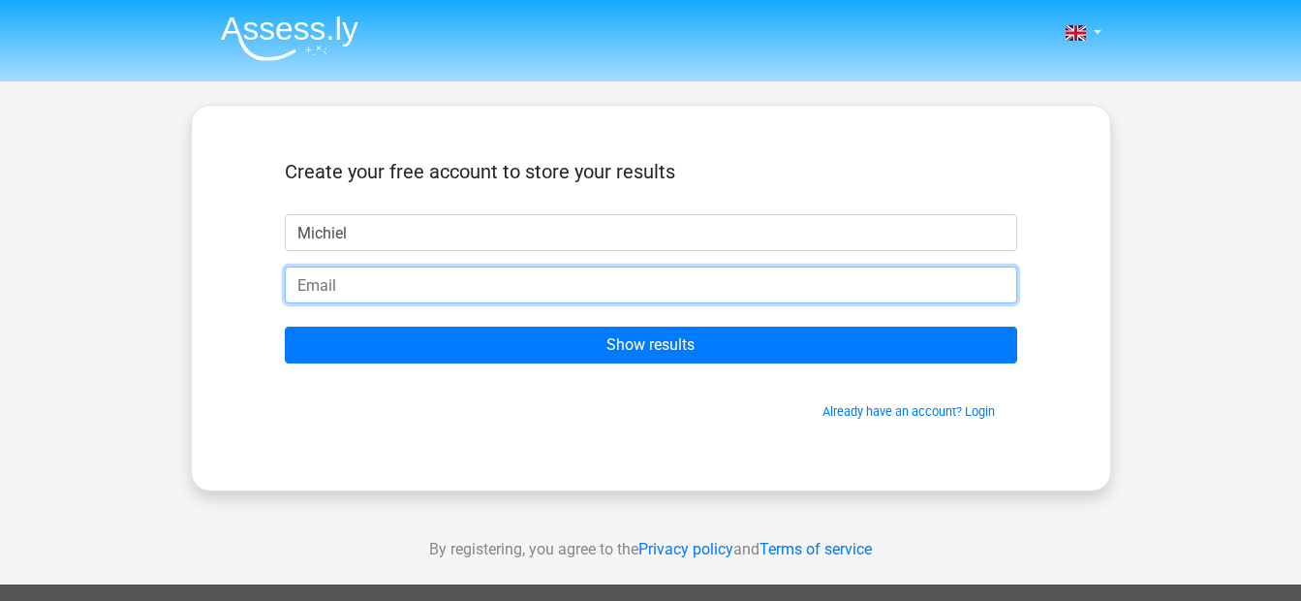
click at [365, 278] on input "email" at bounding box center [651, 284] width 733 height 37
